Goal: Task Accomplishment & Management: Use online tool/utility

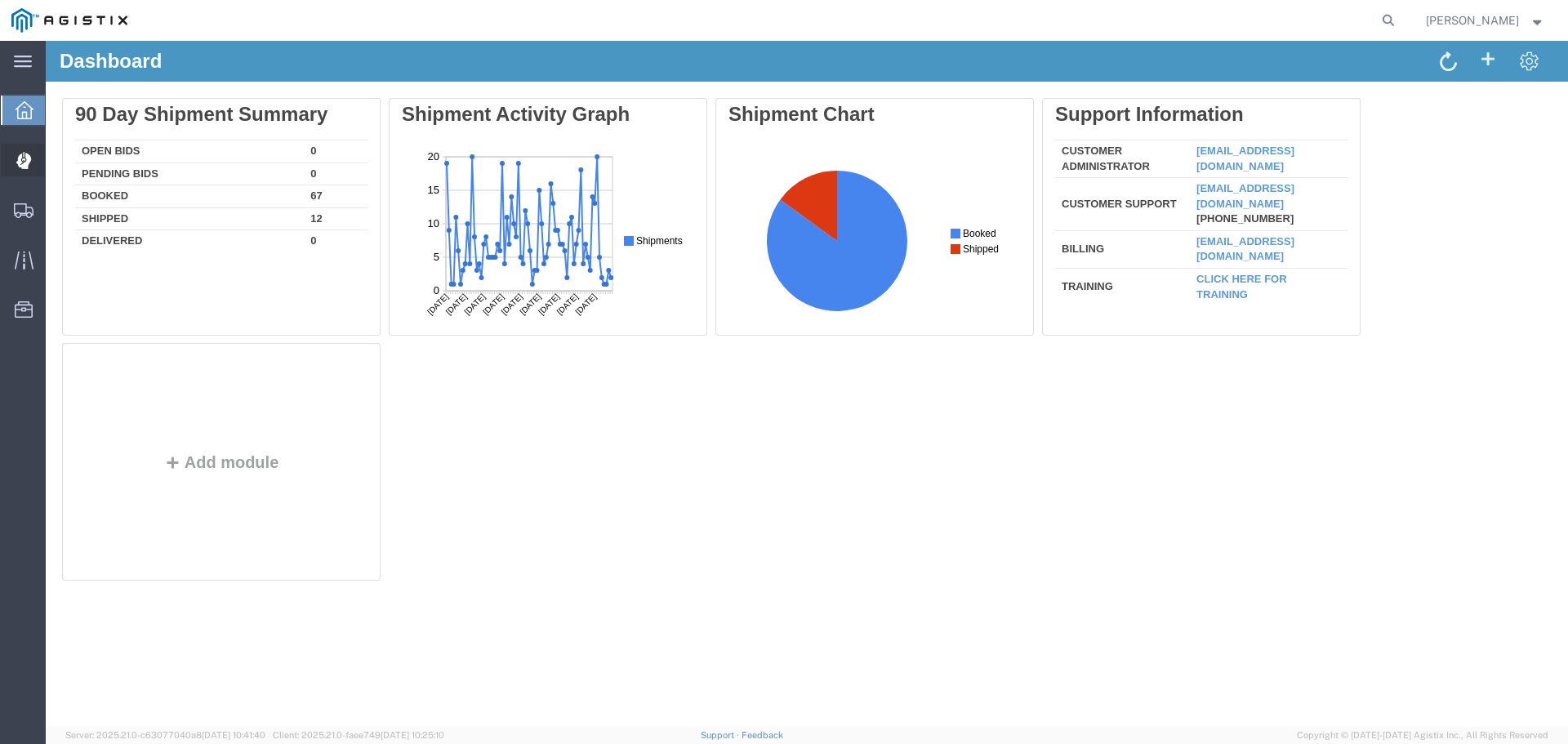
click at [56, 155] on span "Dispatch Manager" at bounding box center [51, 160] width 11 height 32
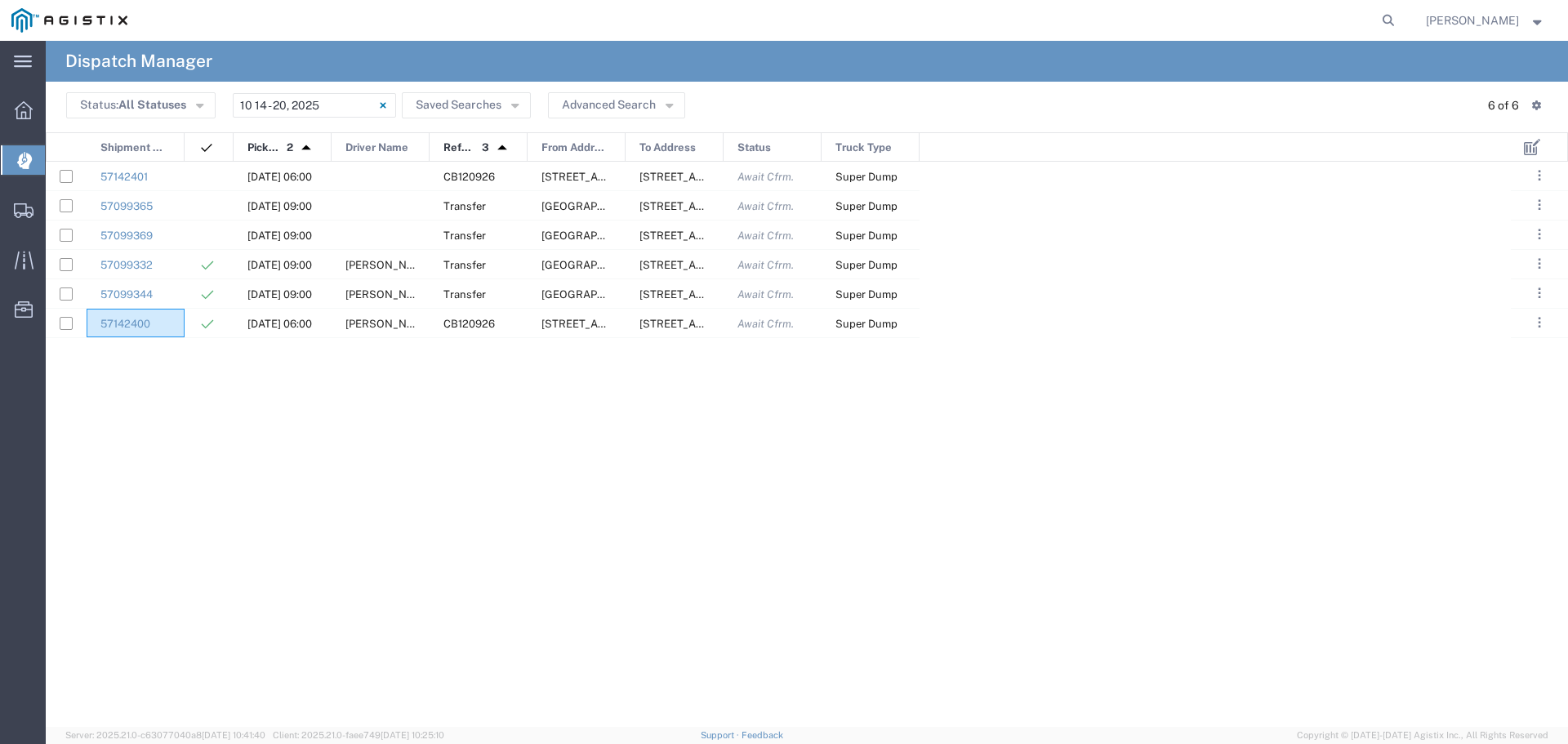
click at [603, 145] on span "From Address" at bounding box center [574, 148] width 66 height 30
click at [364, 202] on div at bounding box center [380, 205] width 98 height 29
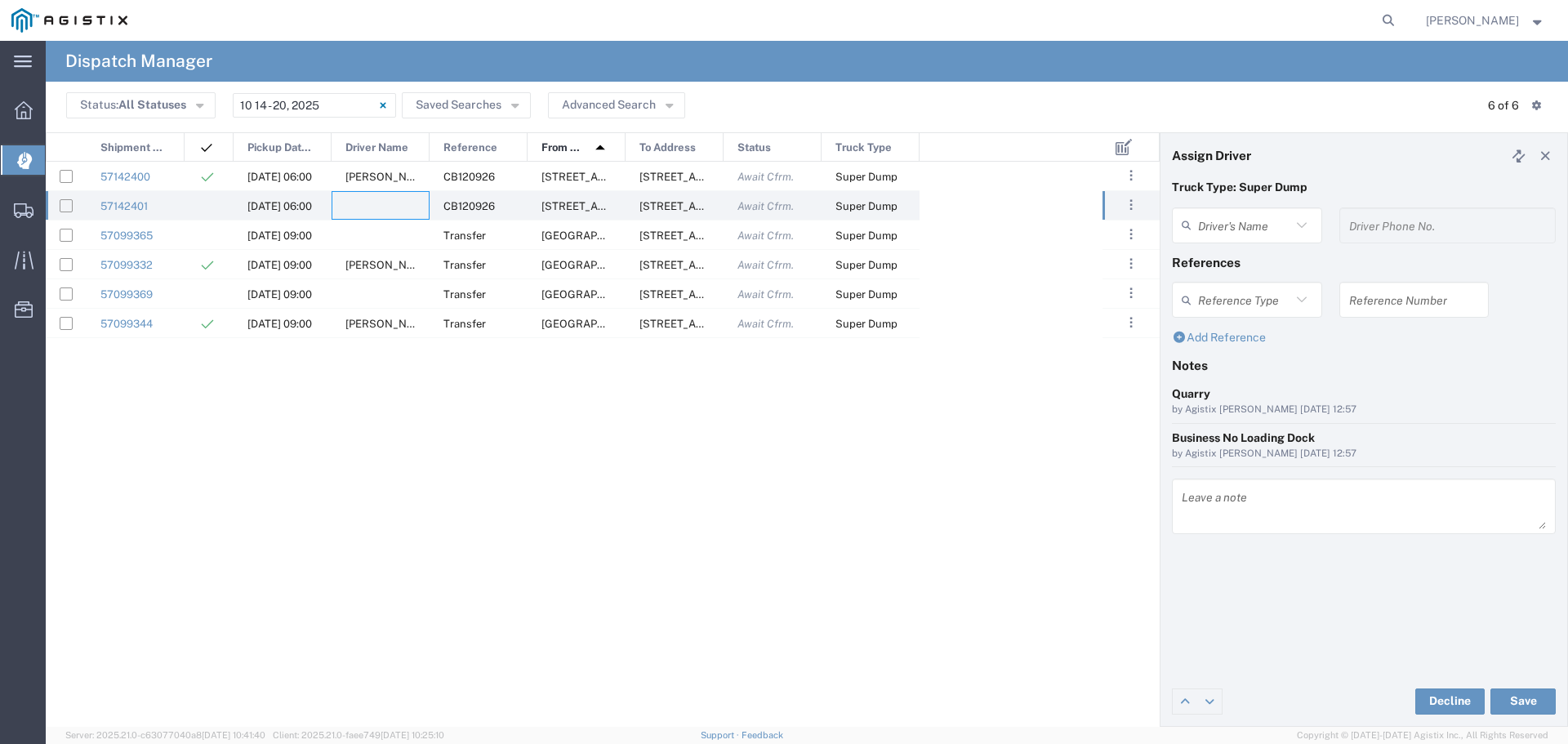
click at [1238, 224] on agx-dispatcher-assign-widget "Driver's Name Driver Phone No." at bounding box center [1364, 231] width 384 height 47
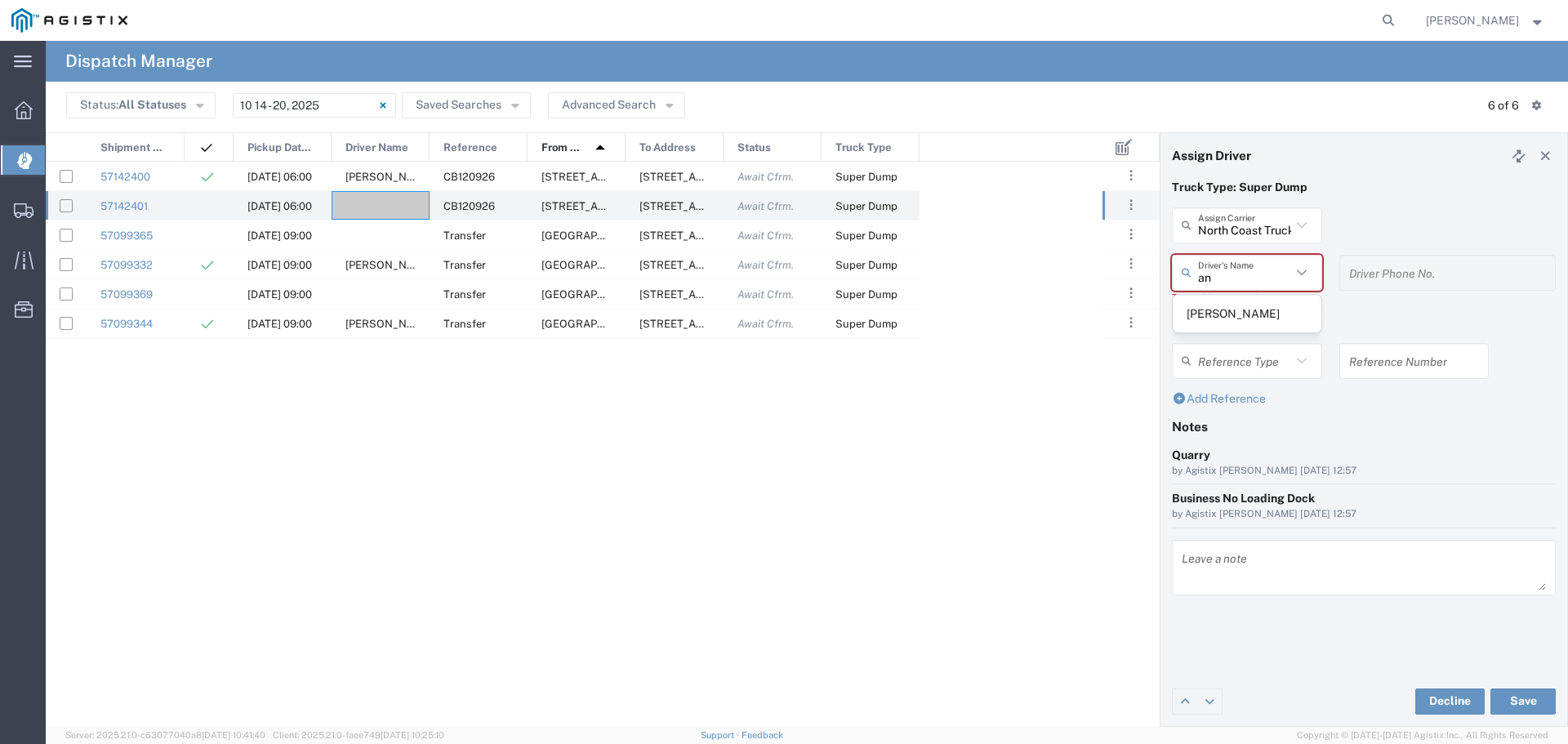
type input "a"
type input "g"
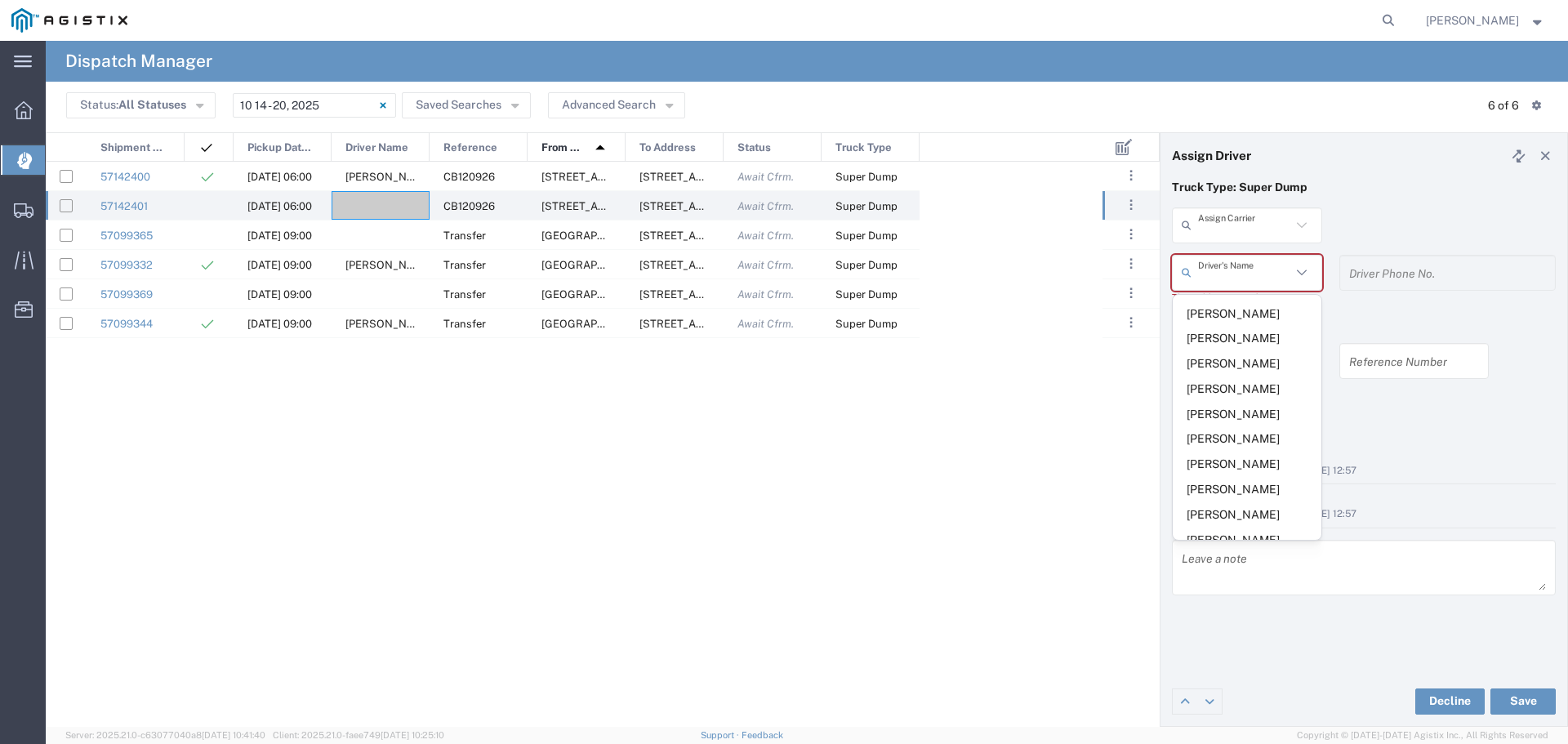
click at [1269, 236] on input "text" at bounding box center [1245, 224] width 93 height 29
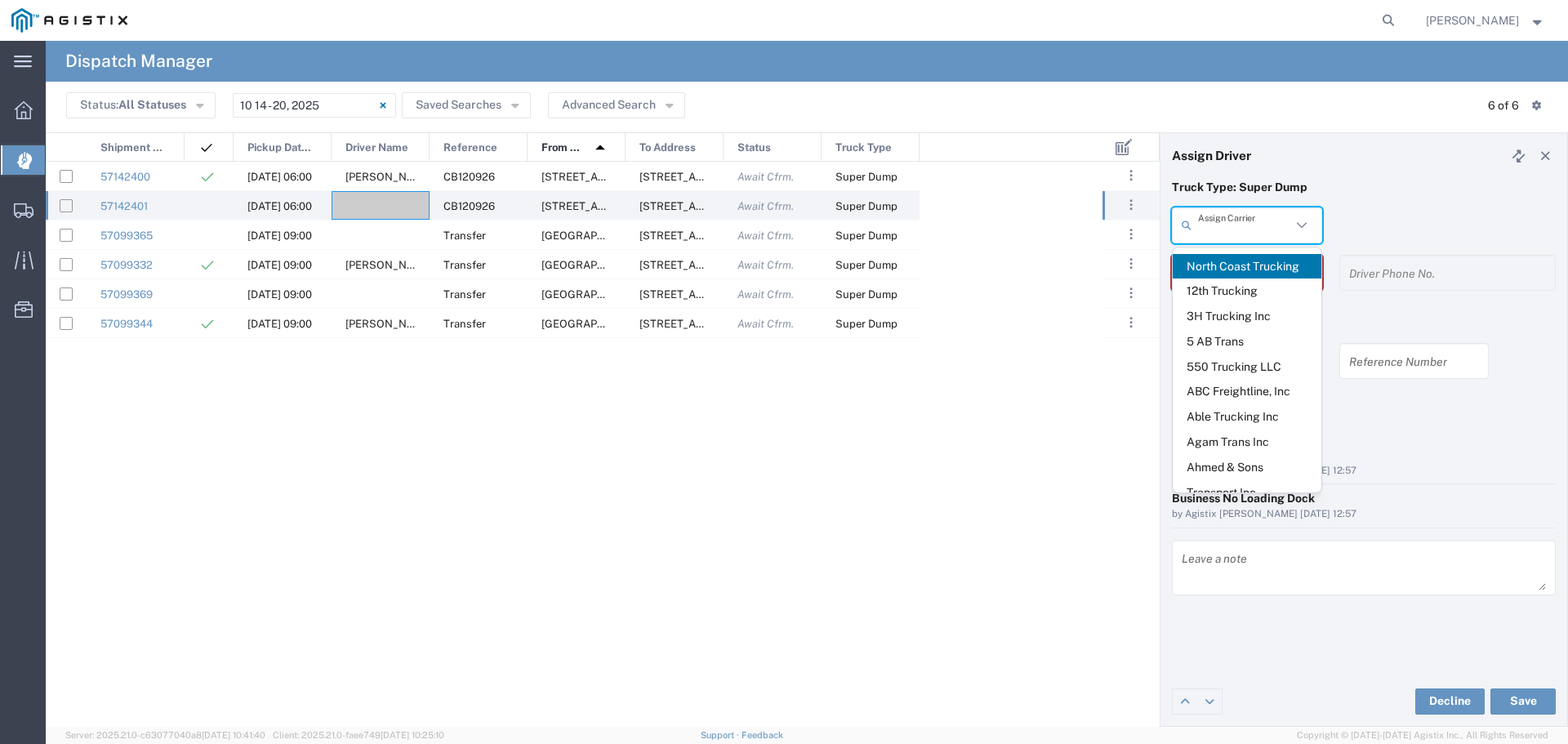
click at [1249, 274] on span "North Coast Trucking" at bounding box center [1247, 266] width 149 height 25
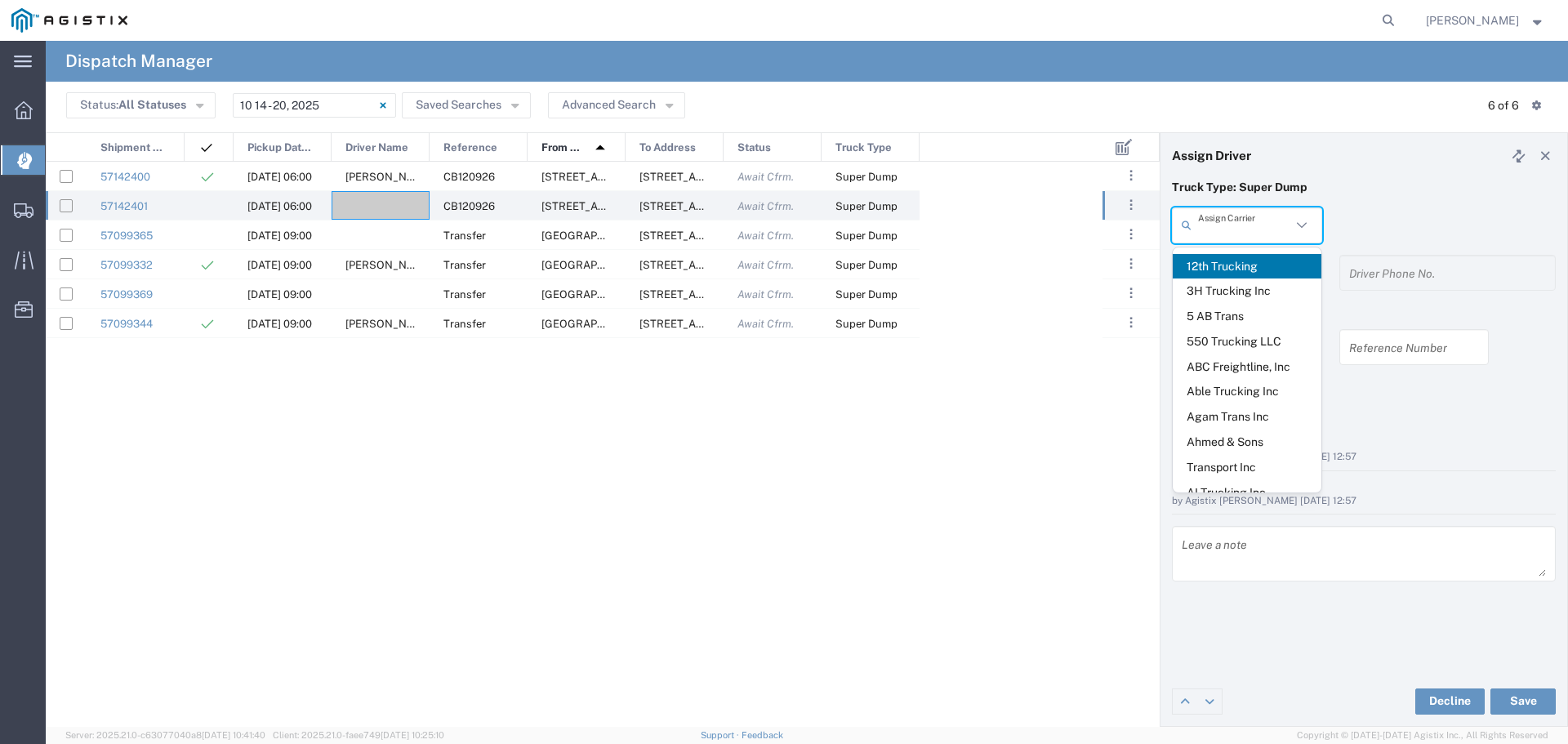
click at [1246, 222] on input "text" at bounding box center [1245, 224] width 93 height 29
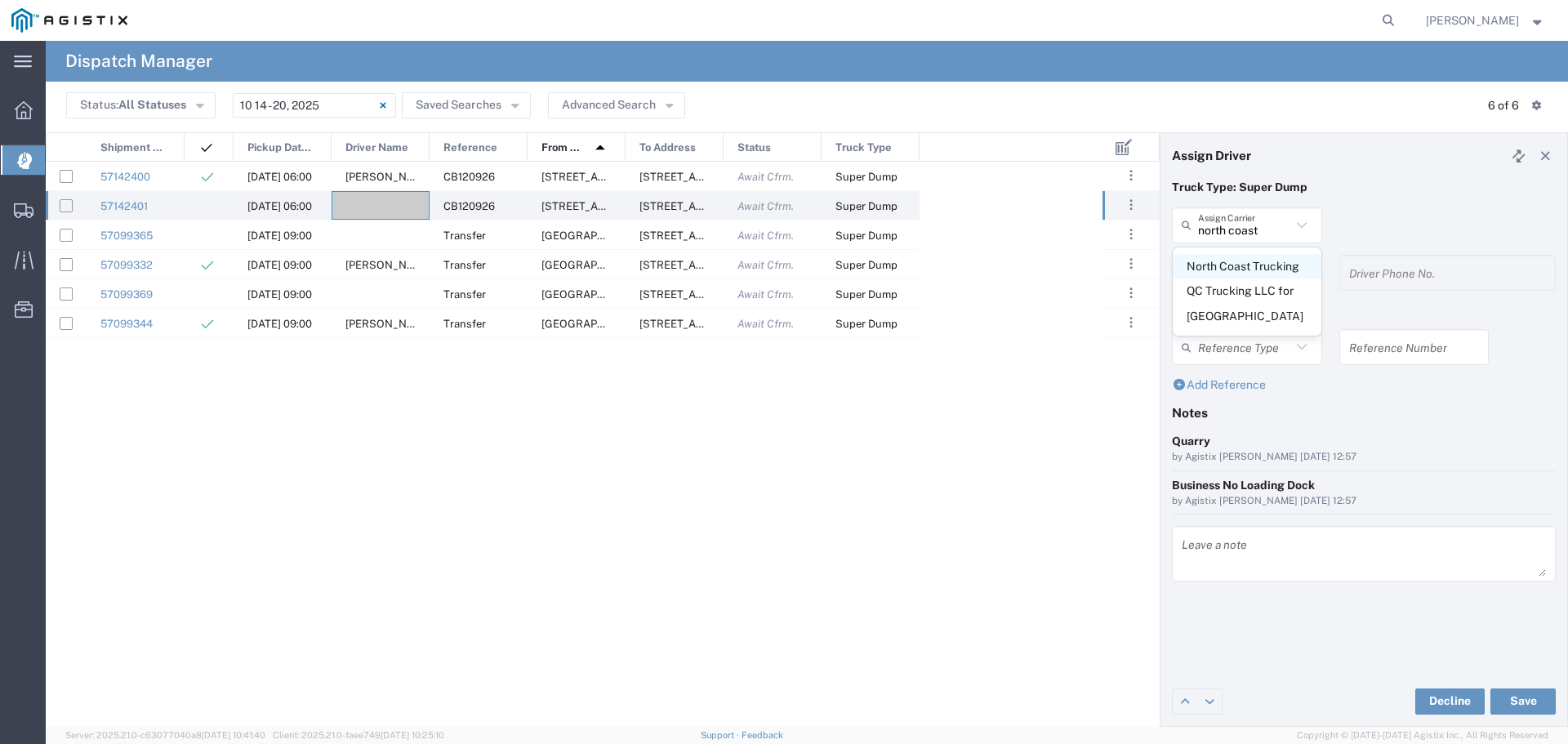
click at [1272, 268] on span "North Coast Trucking" at bounding box center [1247, 266] width 149 height 25
type input "North Coast Trucking"
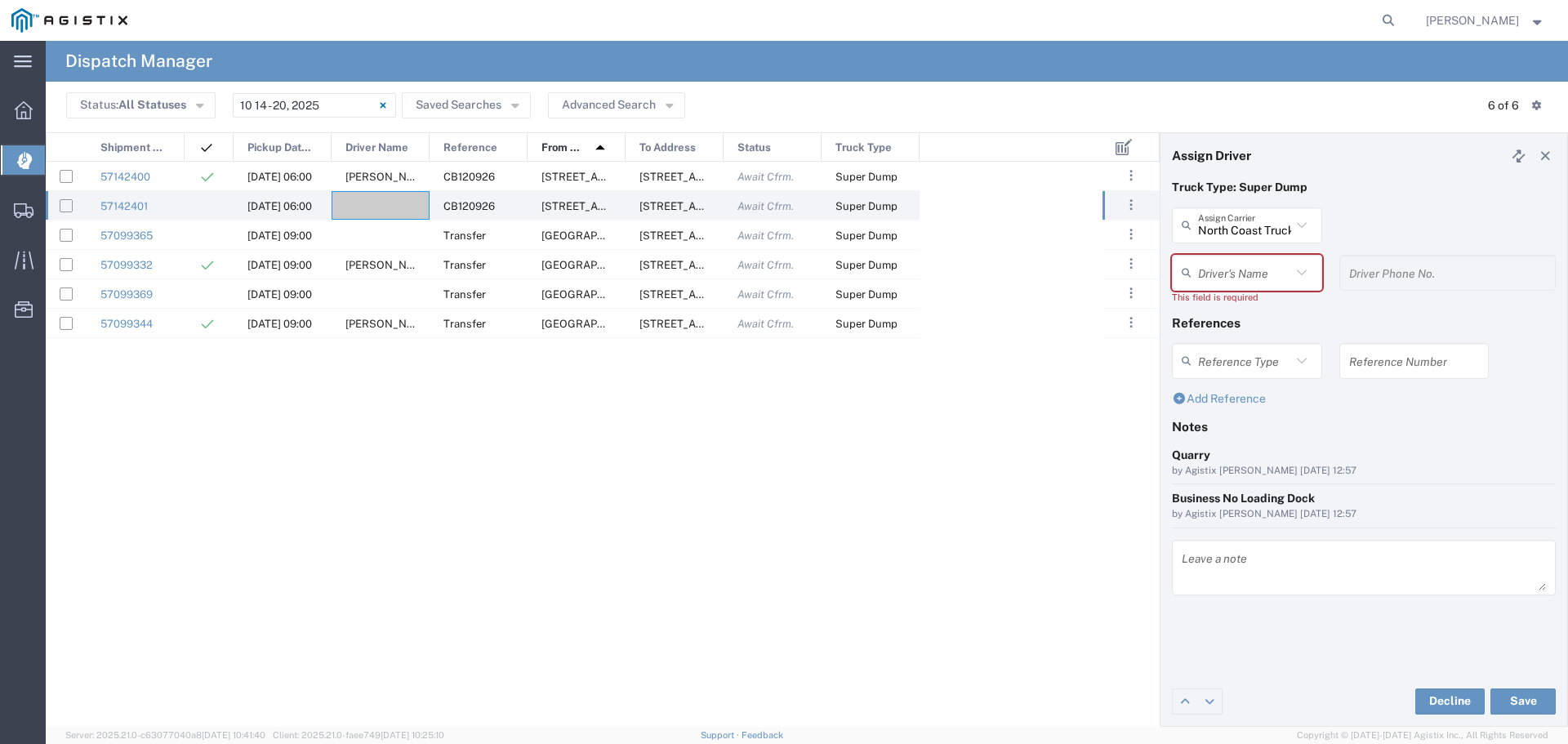
click at [1273, 268] on input "text" at bounding box center [1245, 271] width 93 height 29
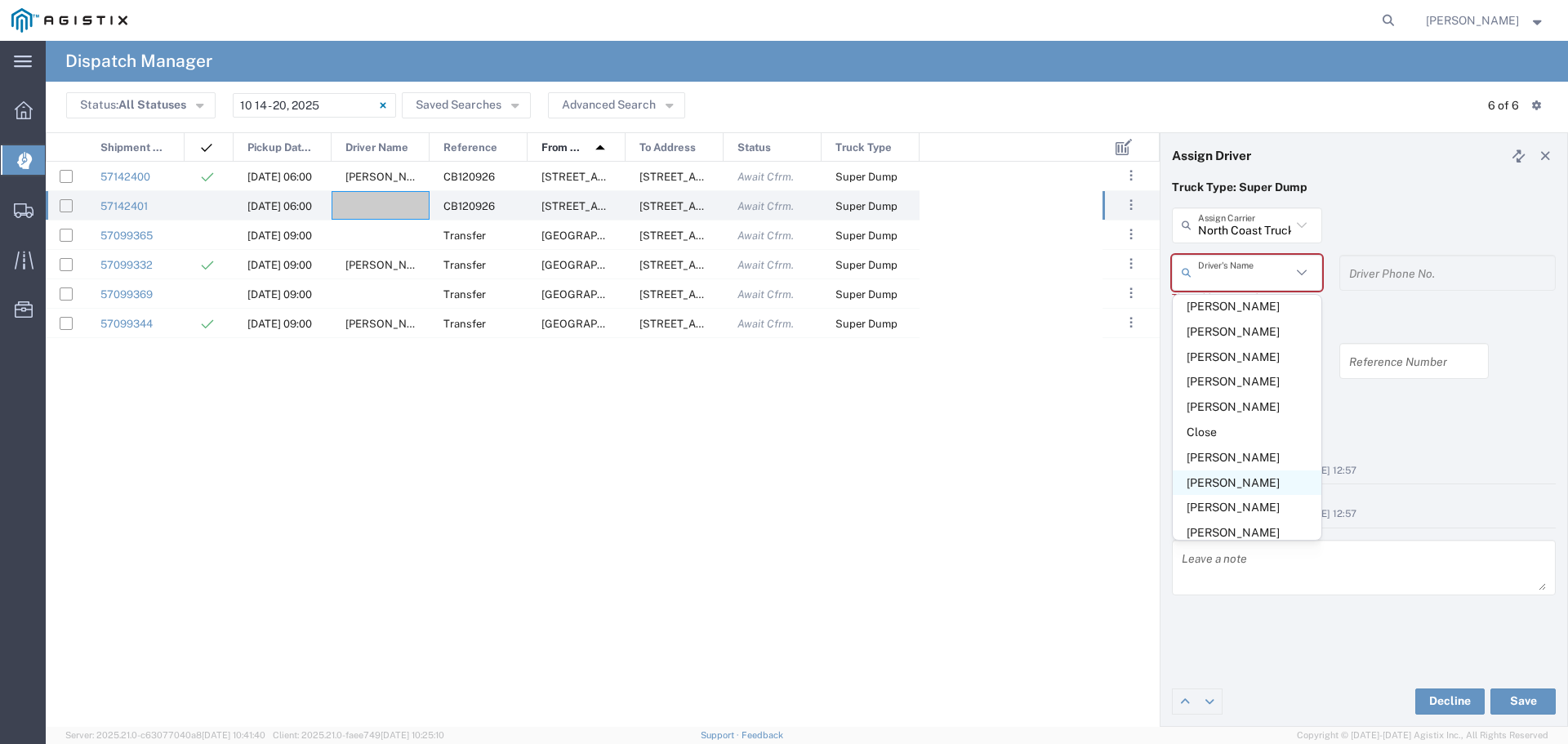
scroll to position [816, 0]
click at [320, 110] on input "[DATE] - [DATE]" at bounding box center [314, 105] width 163 height 25
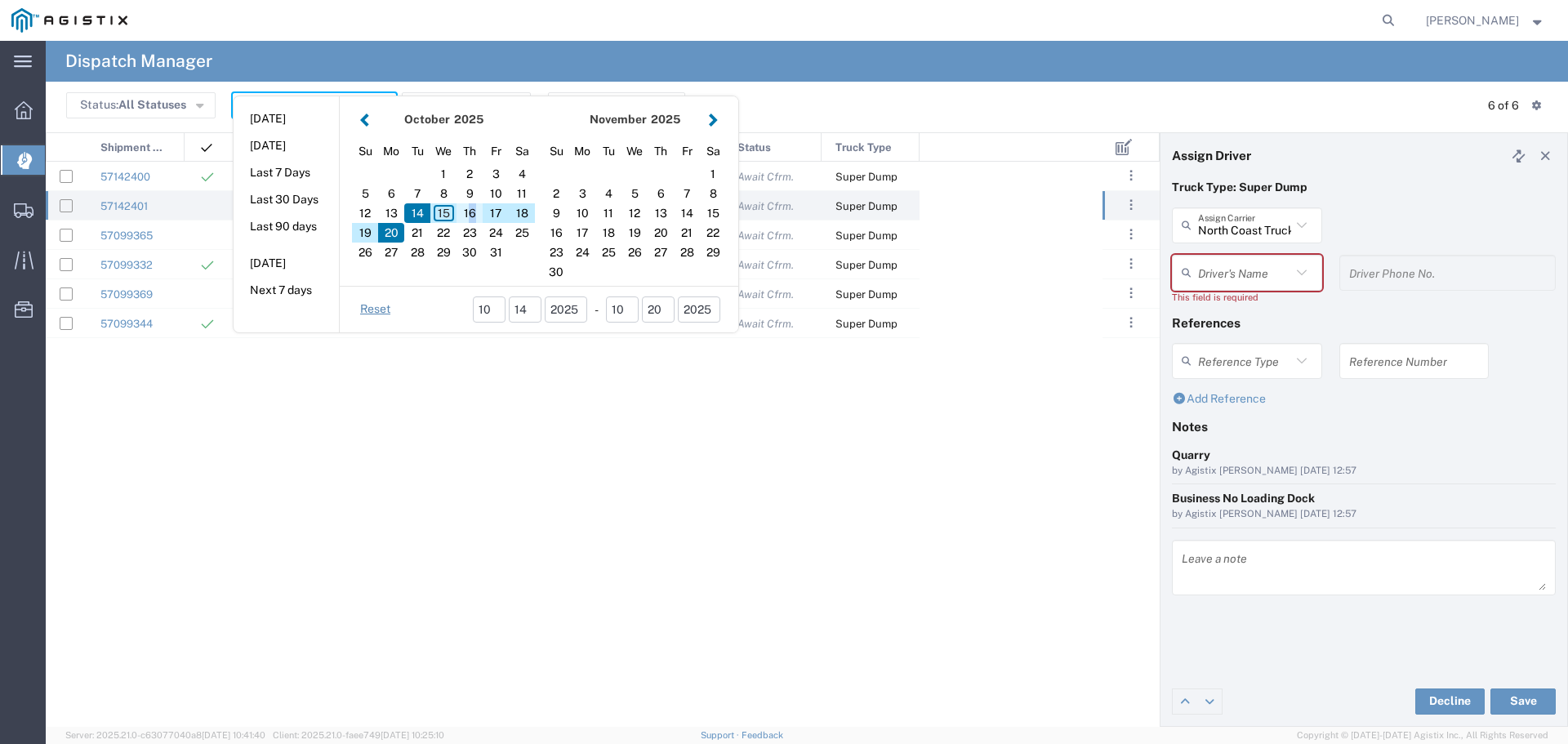
click at [473, 220] on div "16" at bounding box center [469, 212] width 26 height 19
click at [468, 209] on div "16" at bounding box center [469, 212] width 26 height 19
type input "[DATE]"
type input "[DATE] - [DATE]"
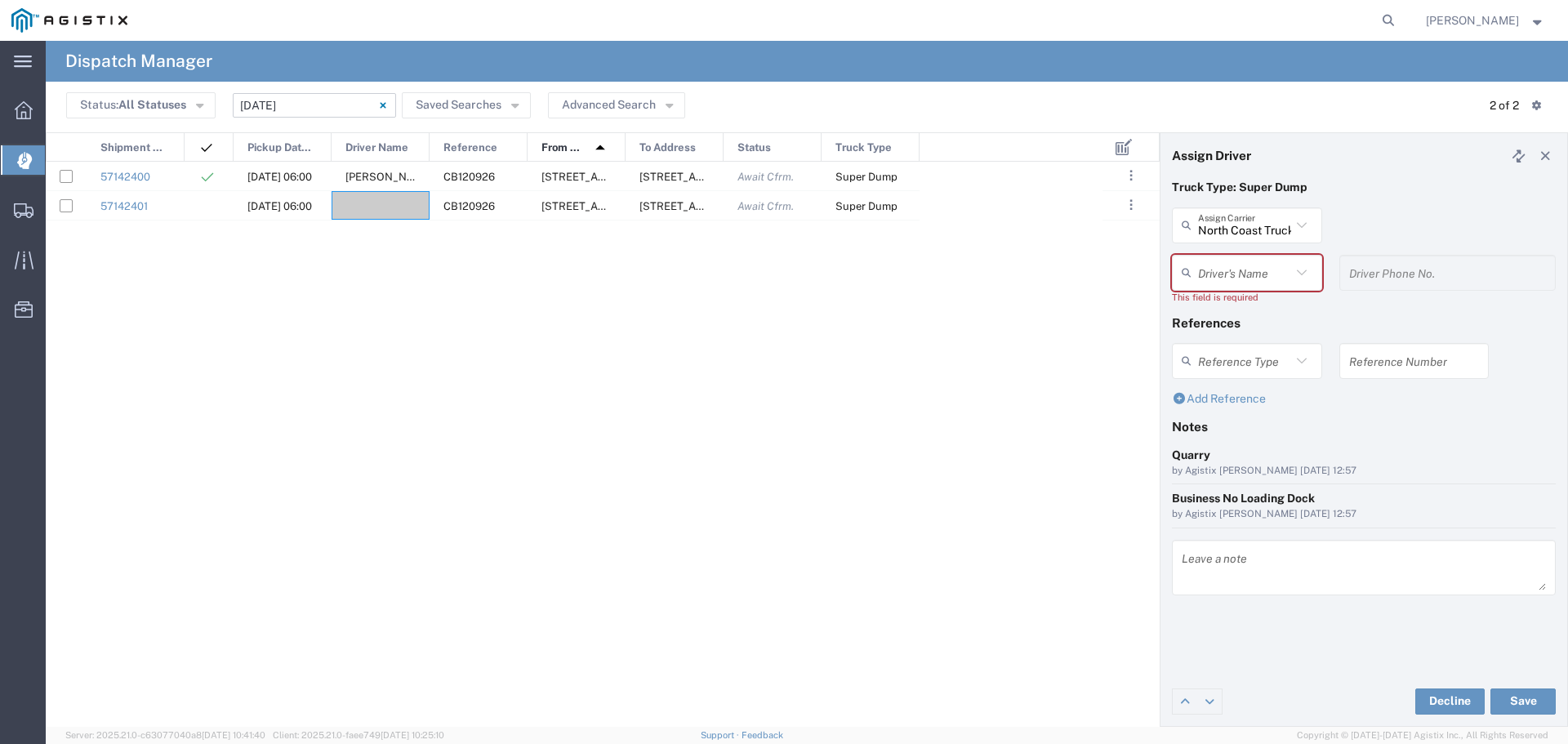
click at [461, 462] on div "57142400 [DATE] 06:00 [PERSON_NAME] CB120926 [STREET_ADDRESS][US_STATE] [STREET…" at bounding box center [574, 444] width 1057 height 566
click at [369, 209] on div at bounding box center [380, 205] width 98 height 29
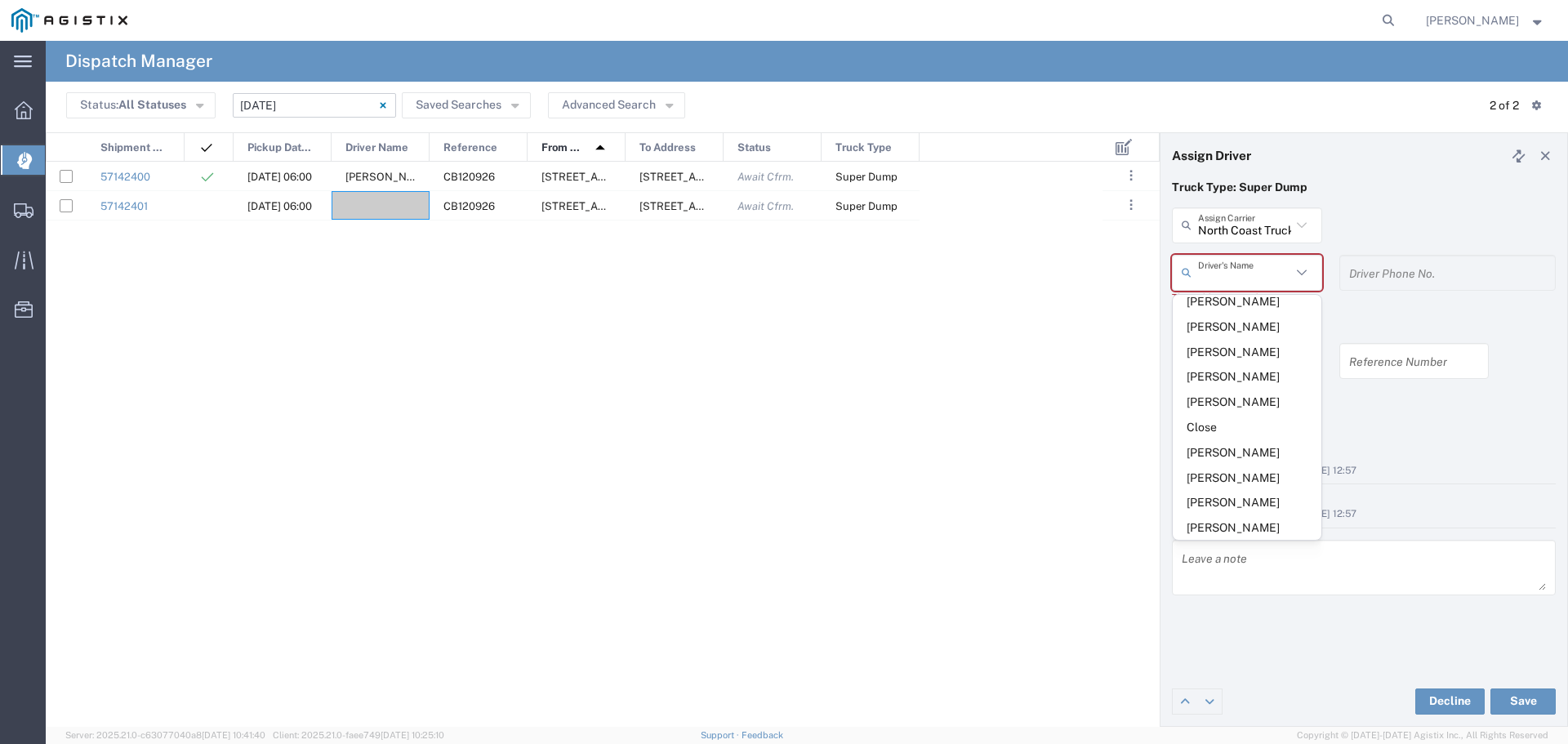
scroll to position [6, 0]
click at [1216, 268] on input "text" at bounding box center [1245, 271] width 93 height 29
click at [945, 343] on div "57142400 [DATE] 06:00 [PERSON_NAME] CB120926 [STREET_ADDRESS][US_STATE] [STREET…" at bounding box center [574, 444] width 1057 height 566
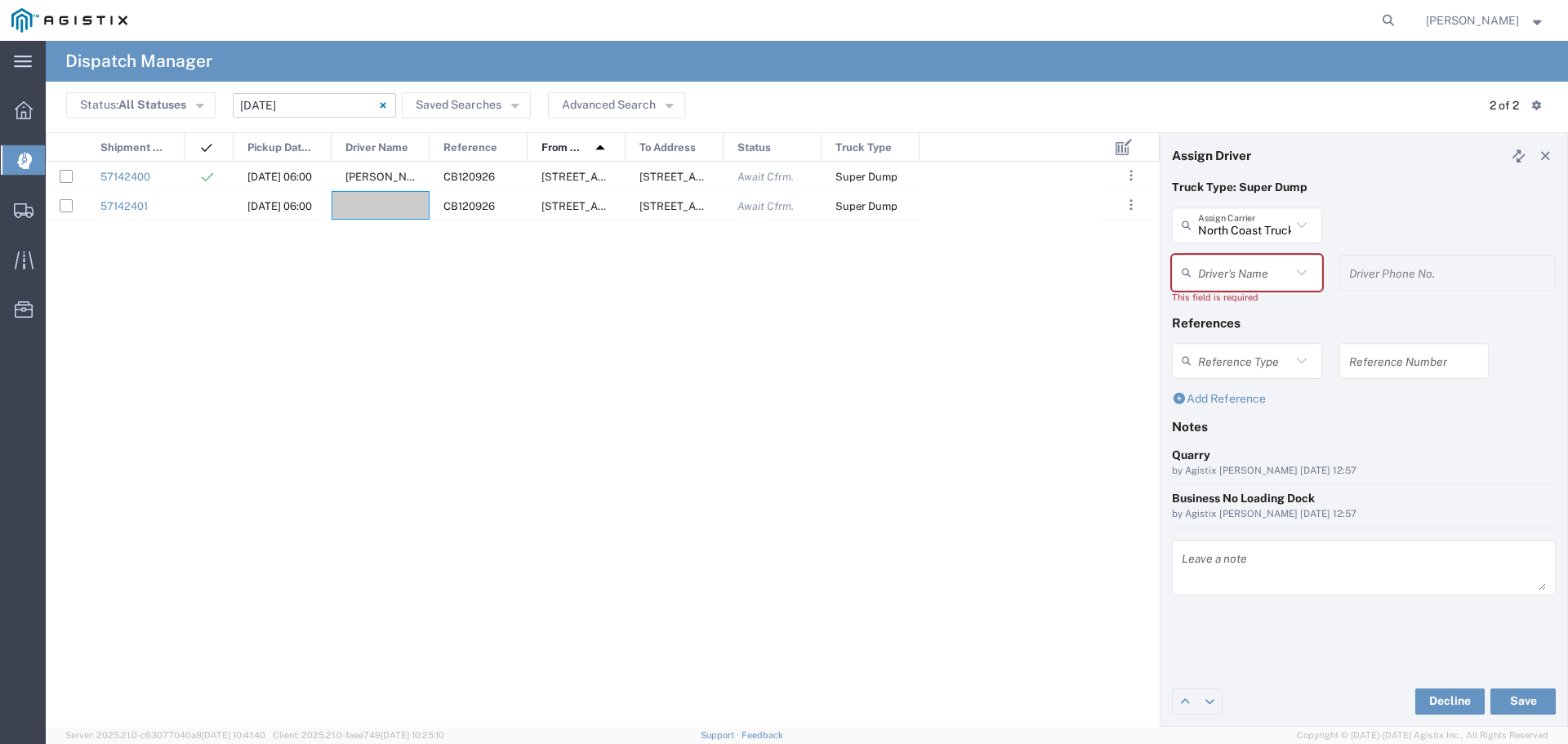
click at [440, 286] on div "57142400 [DATE] 06:00 [PERSON_NAME] CB120926 [STREET_ADDRESS][US_STATE] [STREET…" at bounding box center [574, 444] width 1057 height 566
click at [438, 295] on div "57142400 [DATE] 06:00 [PERSON_NAME] CB120926 [STREET_ADDRESS][US_STATE] [STREET…" at bounding box center [574, 444] width 1057 height 566
click at [618, 423] on div "57142400 [DATE] 06:00 [PERSON_NAME] CB120926 [STREET_ADDRESS][US_STATE] [STREET…" at bounding box center [574, 444] width 1057 height 566
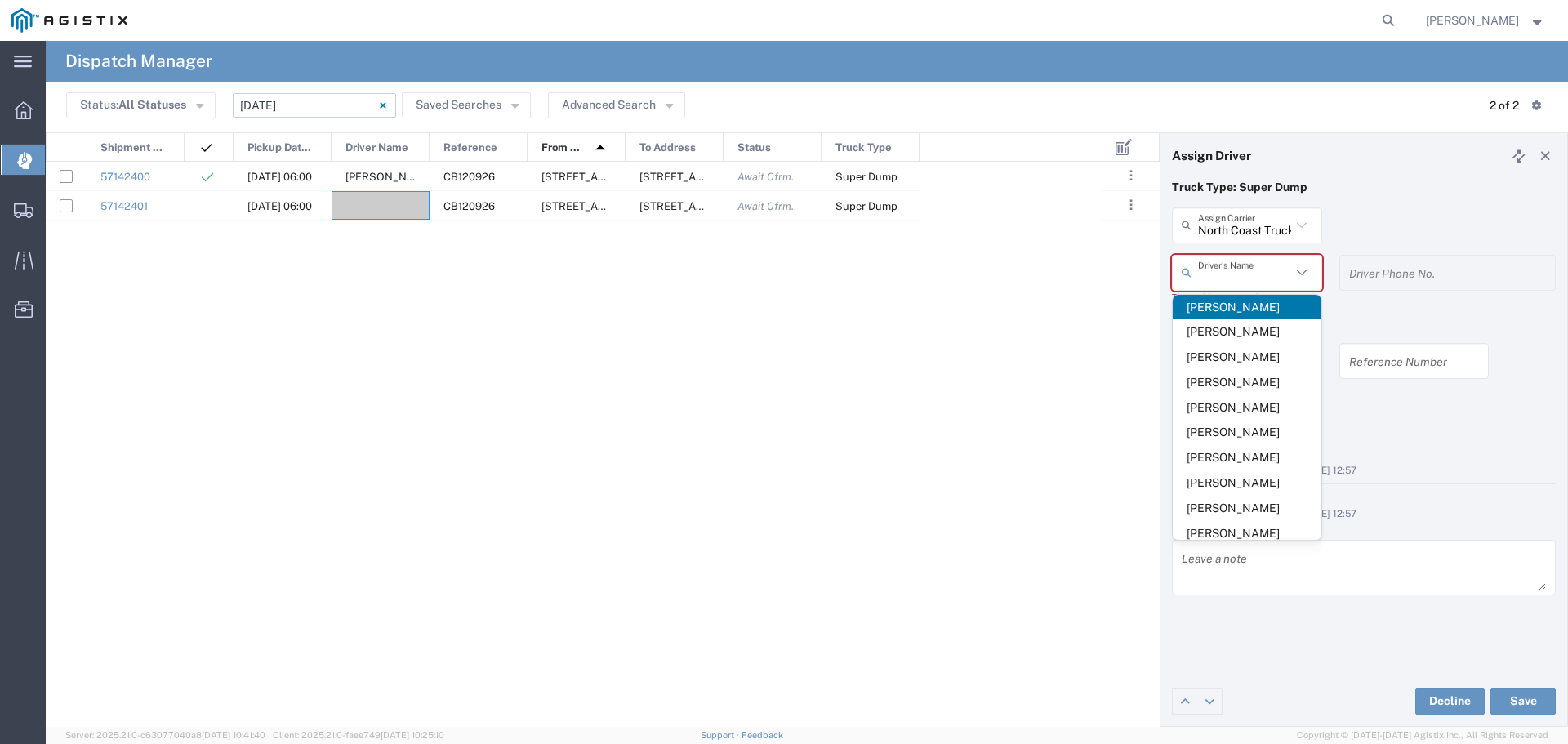
click at [1256, 265] on input "text" at bounding box center [1245, 271] width 93 height 29
click at [1039, 441] on div "57142400 [DATE] 06:00 [PERSON_NAME] CB120926 [STREET_ADDRESS][US_STATE] [STREET…" at bounding box center [574, 444] width 1057 height 566
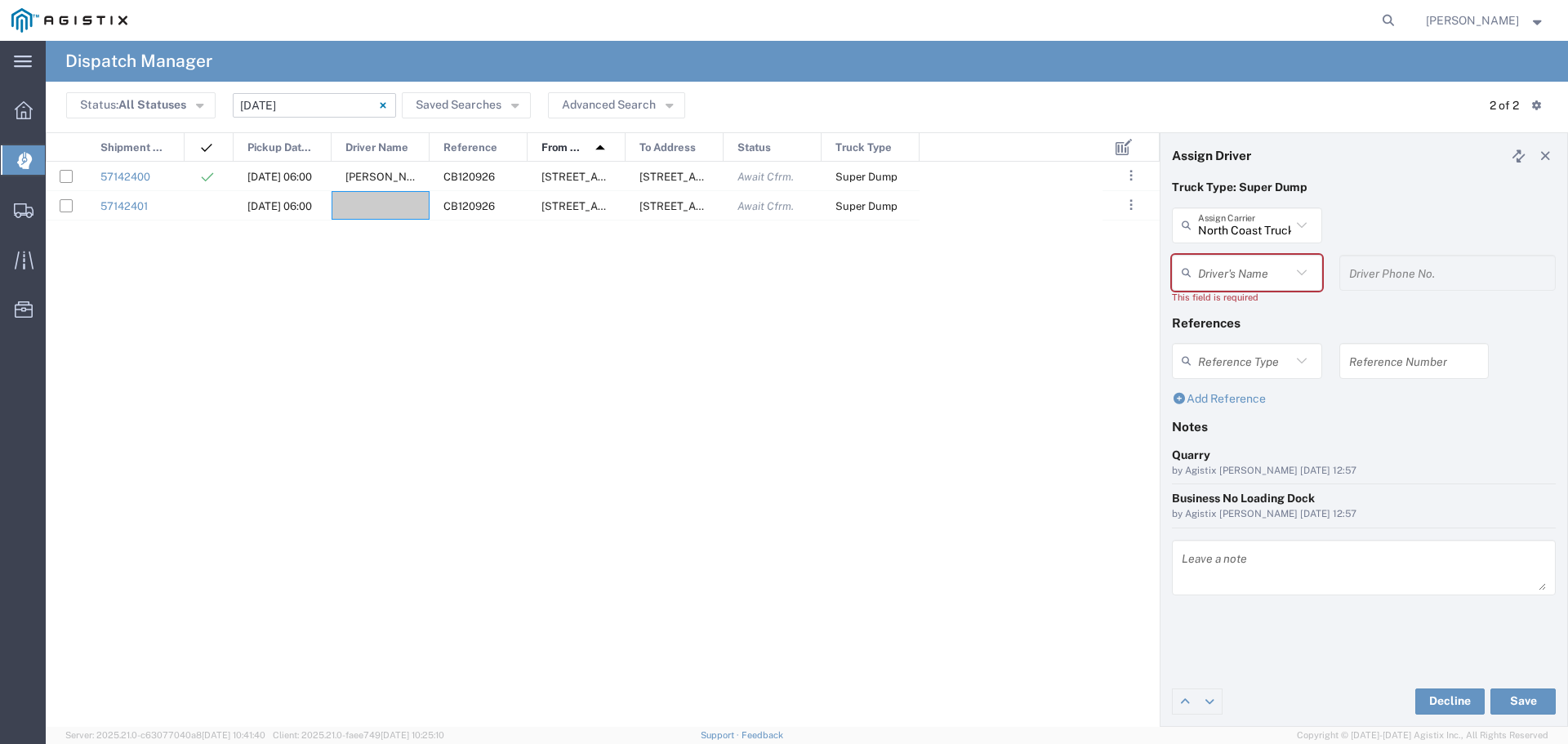
click at [922, 454] on div "57142400 [DATE] 06:00 [PERSON_NAME] CB120926 [STREET_ADDRESS][US_STATE] [STREET…" at bounding box center [574, 444] width 1057 height 566
